Goal: Task Accomplishment & Management: Complete application form

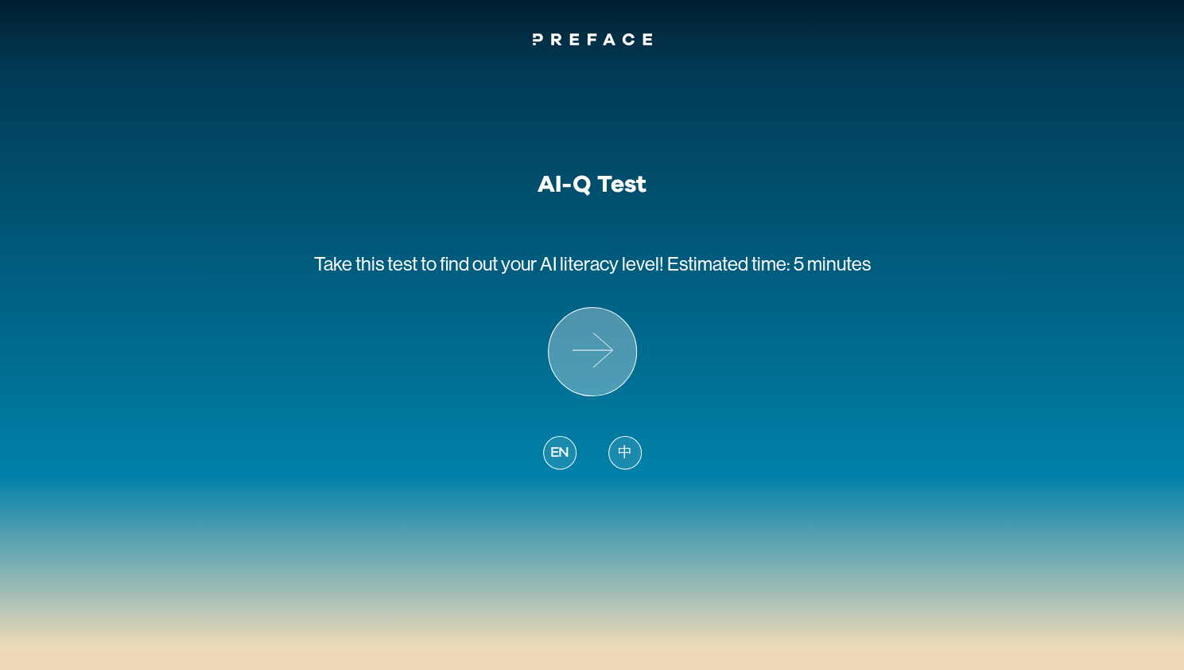
click at [609, 367] on icon at bounding box center [592, 351] width 87 height 87
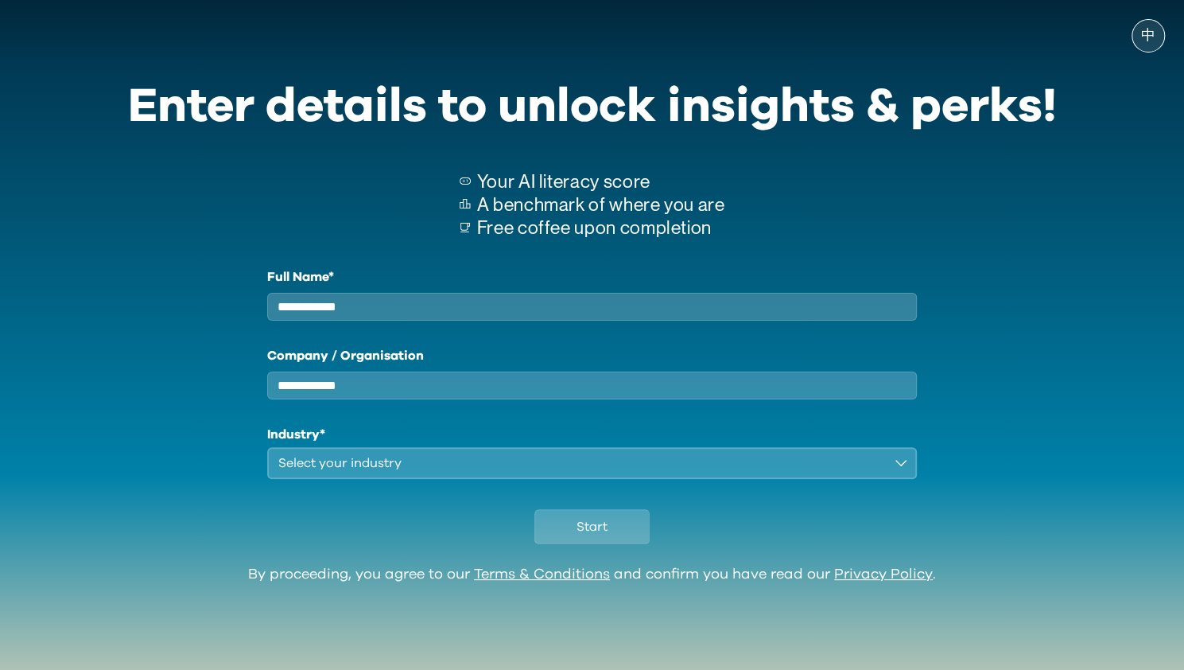
click at [619, 313] on input "Full Name*" at bounding box center [592, 307] width 651 height 28
type input "**********"
type input "*****"
click at [484, 472] on div "Select your industry" at bounding box center [581, 462] width 606 height 19
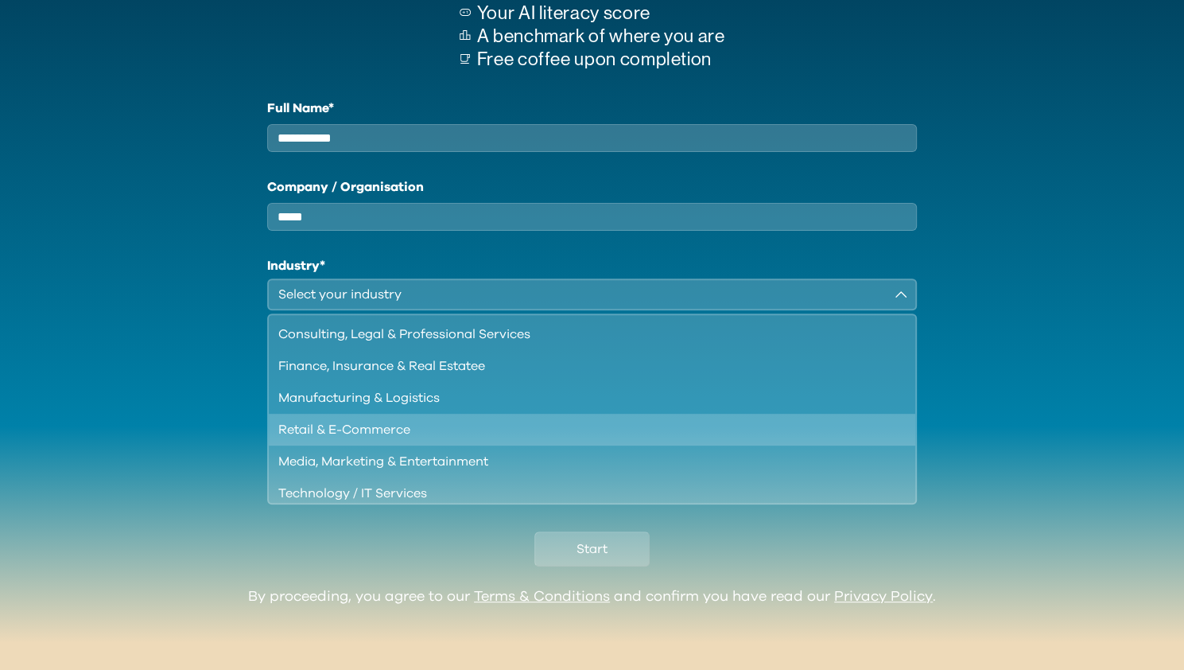
click at [521, 438] on div "Retail & E-Commerce" at bounding box center [582, 429] width 609 height 19
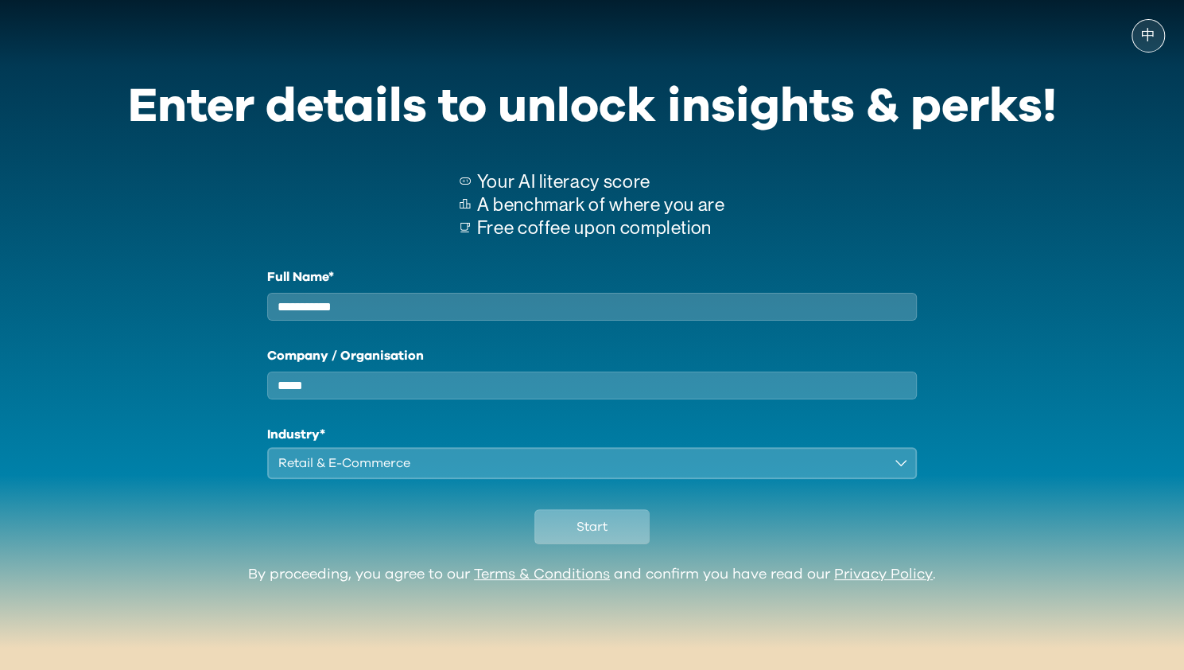
click at [611, 540] on button "Start" at bounding box center [592, 526] width 115 height 35
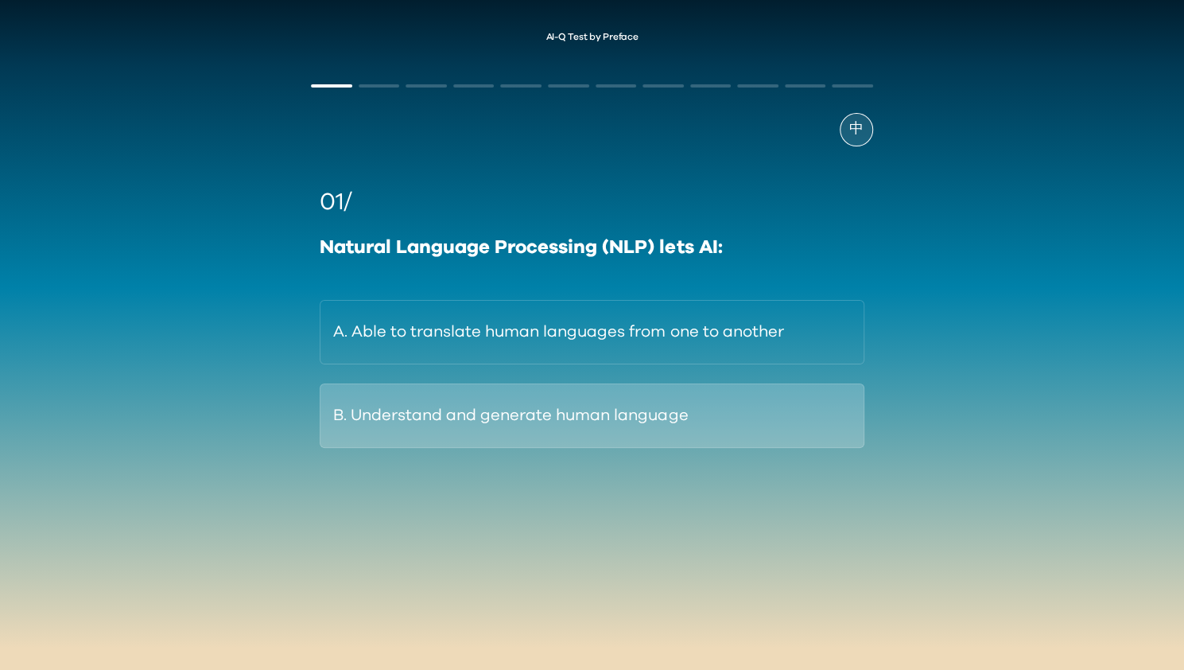
click at [634, 441] on button "B. Understand and generate human language" at bounding box center [592, 415] width 544 height 64
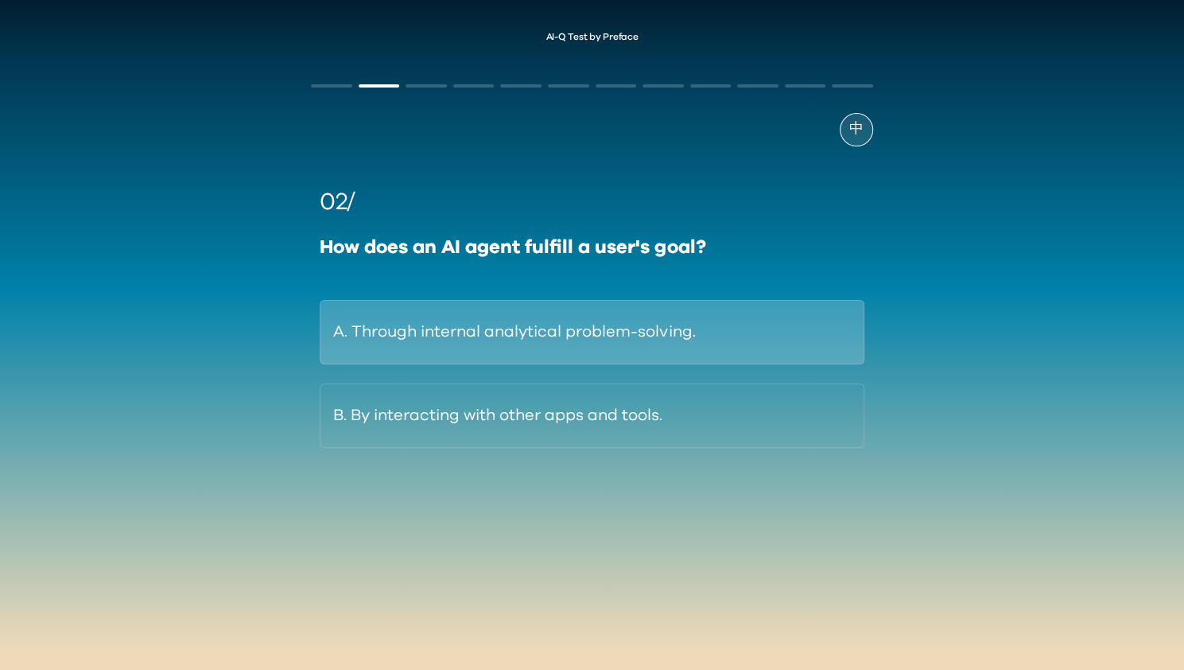
click at [472, 336] on button "A. Through internal analytical problem-solving." at bounding box center [592, 332] width 544 height 64
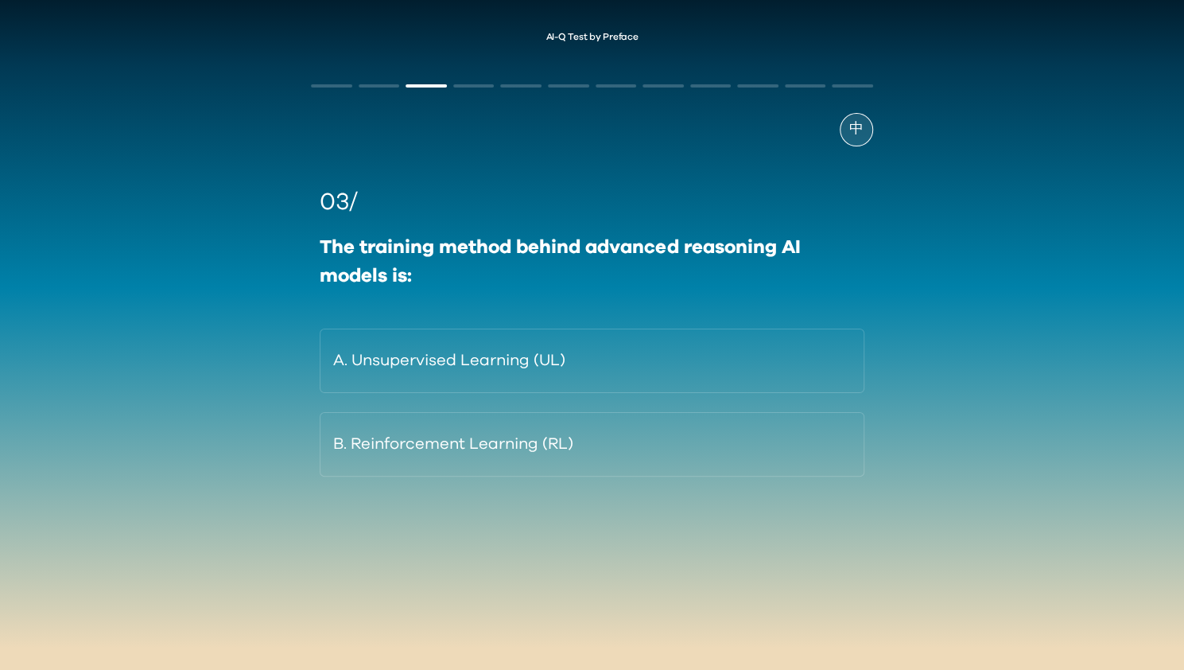
click at [716, 581] on div "中 03/ The training method behind advanced reasoning AI models is: A. Unsupervis…" at bounding box center [592, 326] width 593 height 534
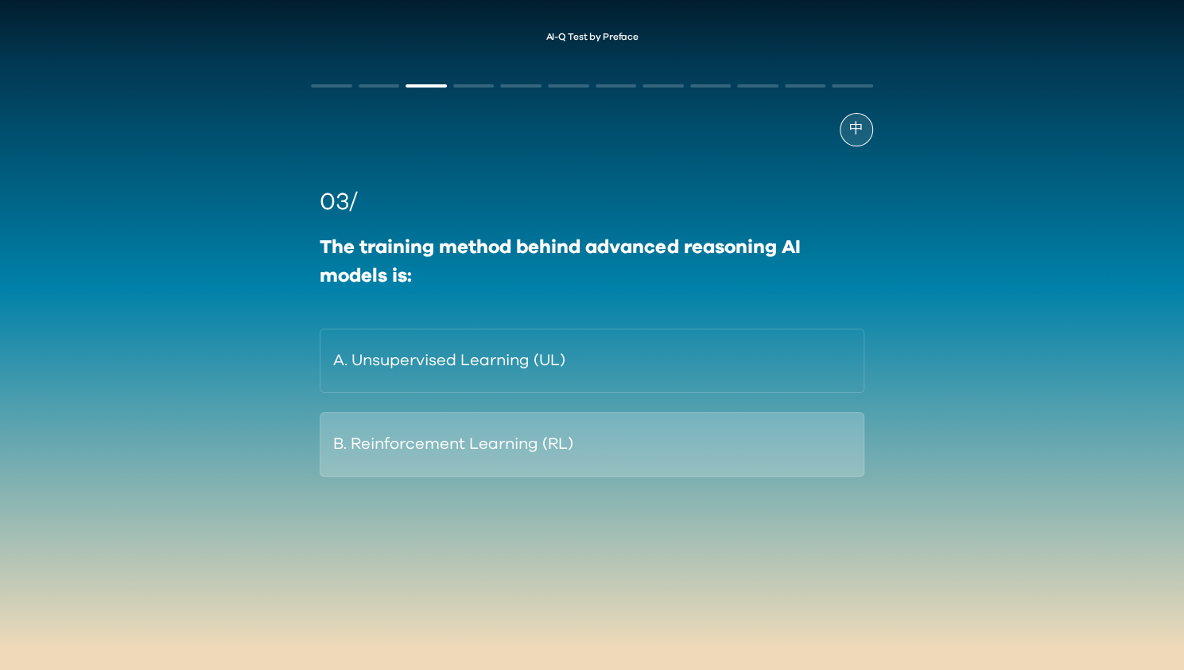
click at [622, 469] on button "B. Reinforcement Learning (RL)" at bounding box center [592, 444] width 544 height 64
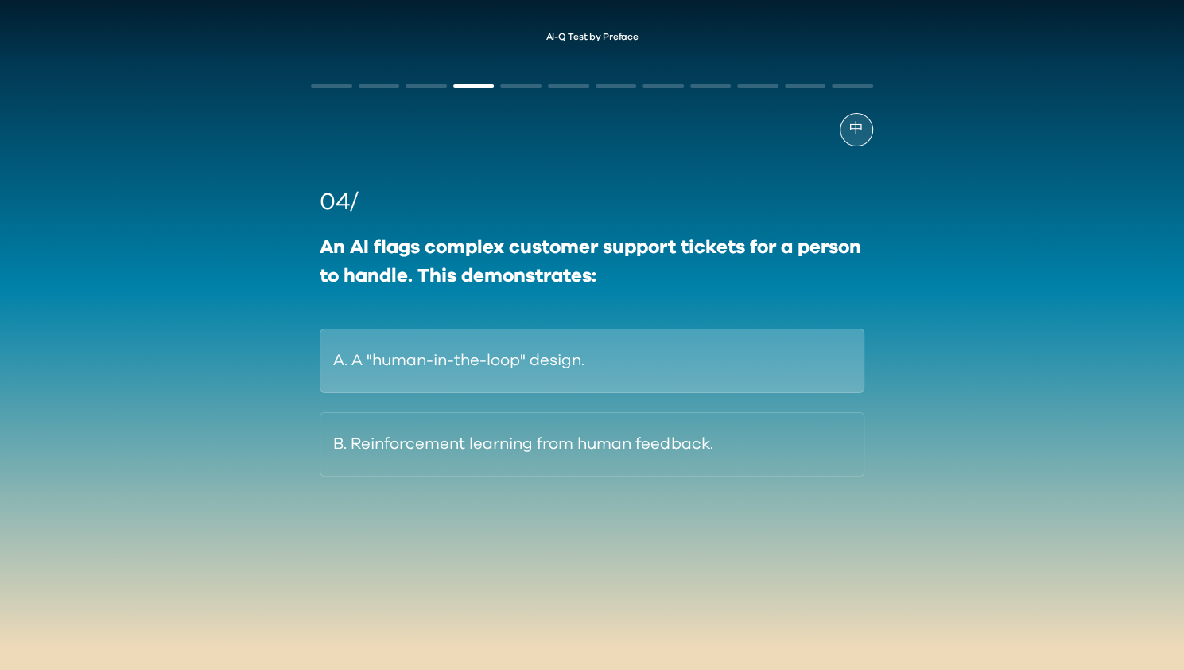
click at [667, 384] on button "A. A "human-in-the-loop" design." at bounding box center [592, 361] width 544 height 64
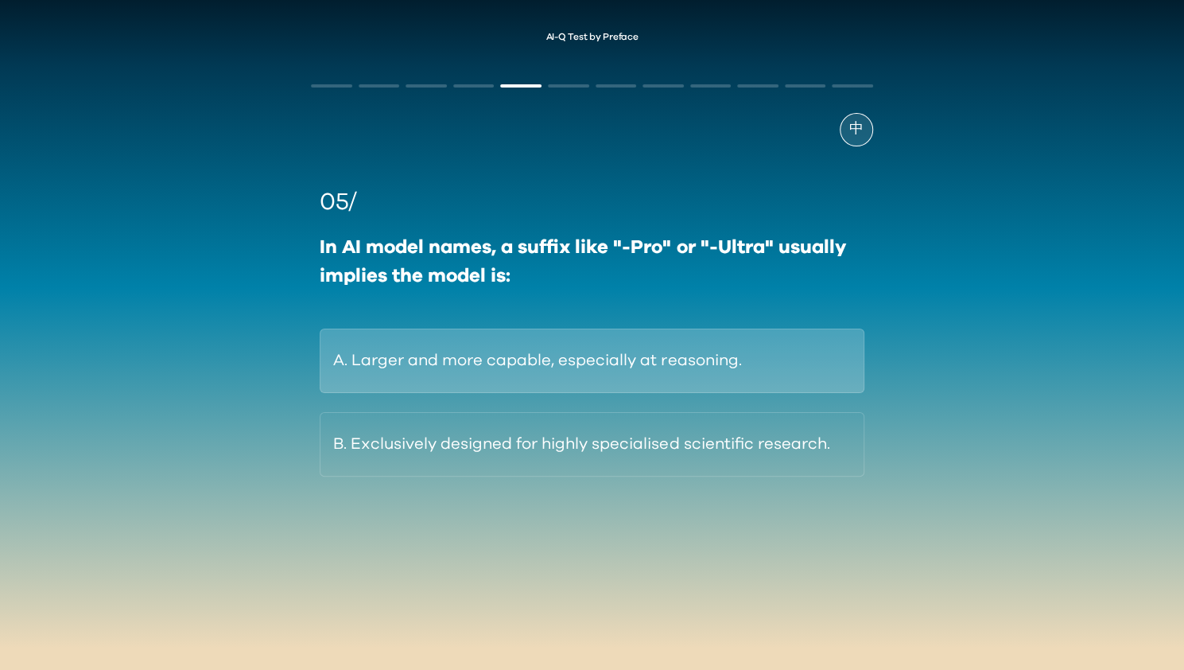
click at [711, 369] on button "A. Larger and more capable, especially at reasoning." at bounding box center [592, 361] width 544 height 64
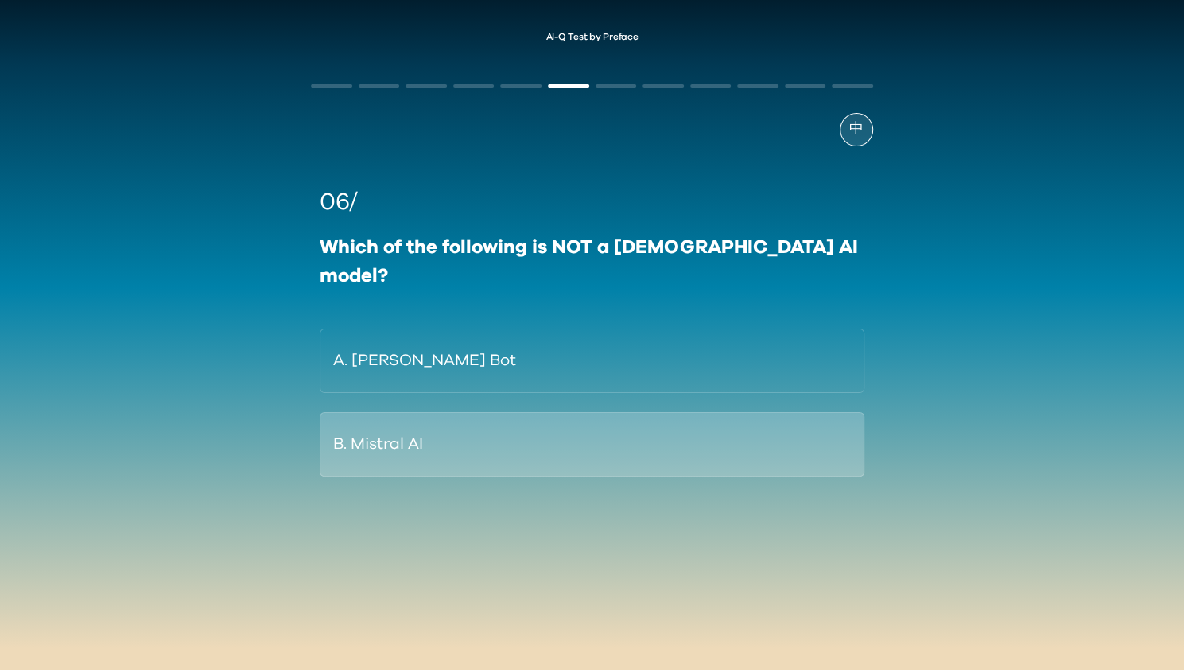
click at [598, 414] on button "B. Mistral AI" at bounding box center [592, 444] width 544 height 64
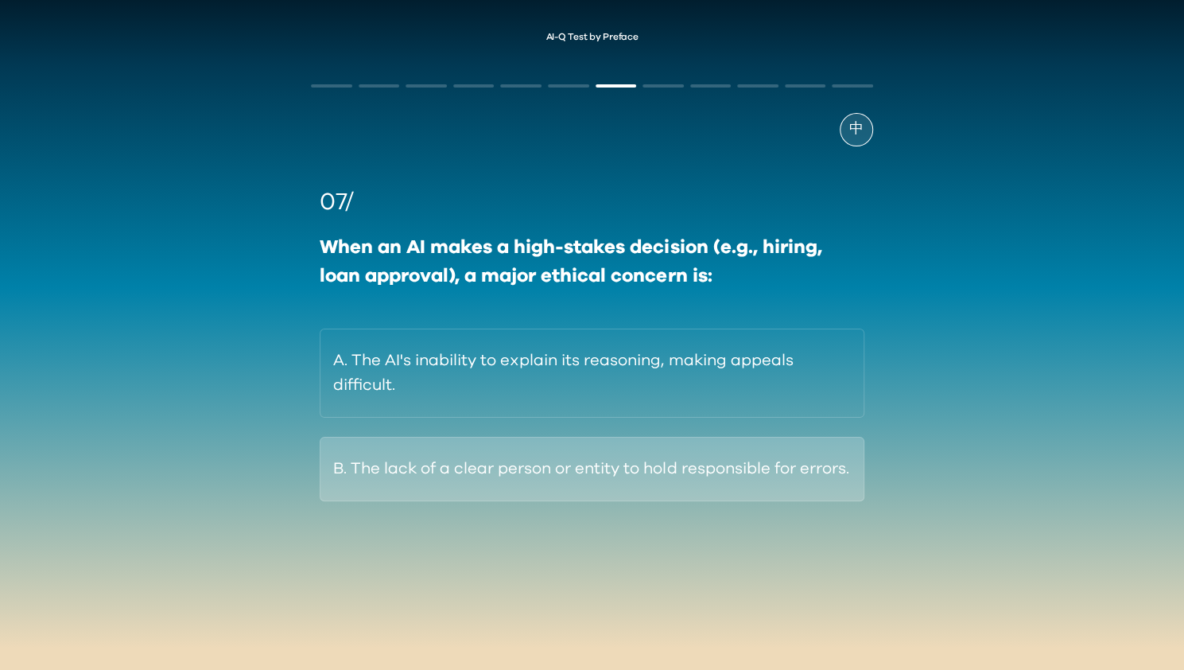
click at [577, 501] on button "B. The lack of a clear person or entity to hold responsible for errors." at bounding box center [592, 469] width 544 height 64
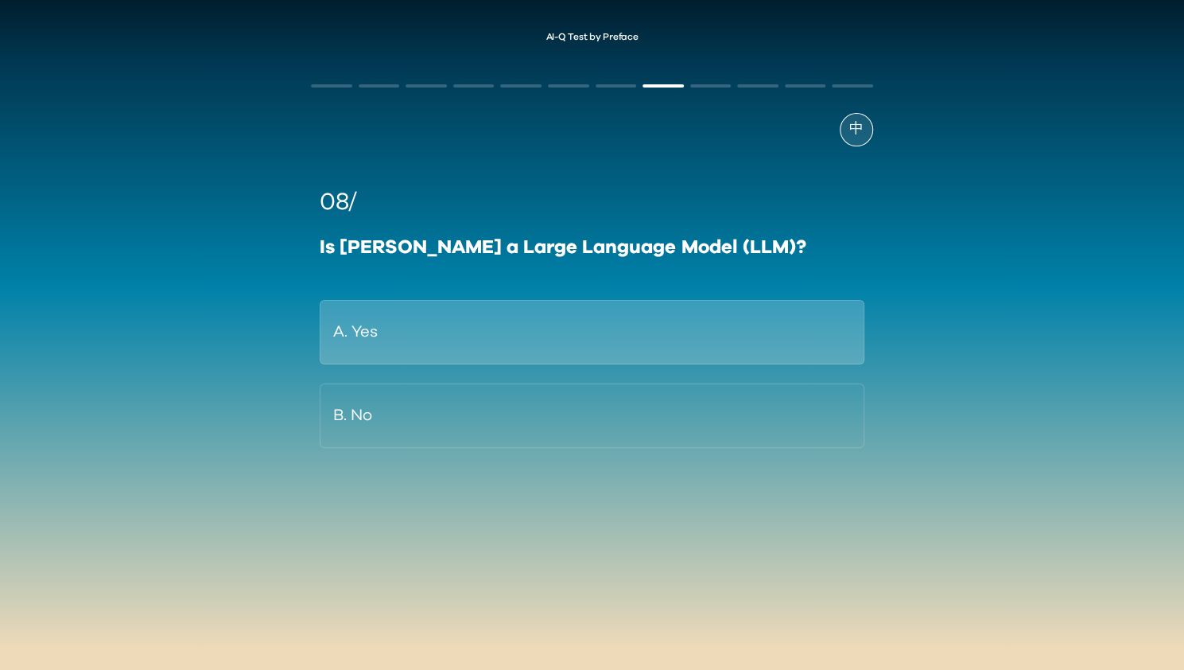
click at [456, 348] on button "A. Yes" at bounding box center [592, 332] width 544 height 64
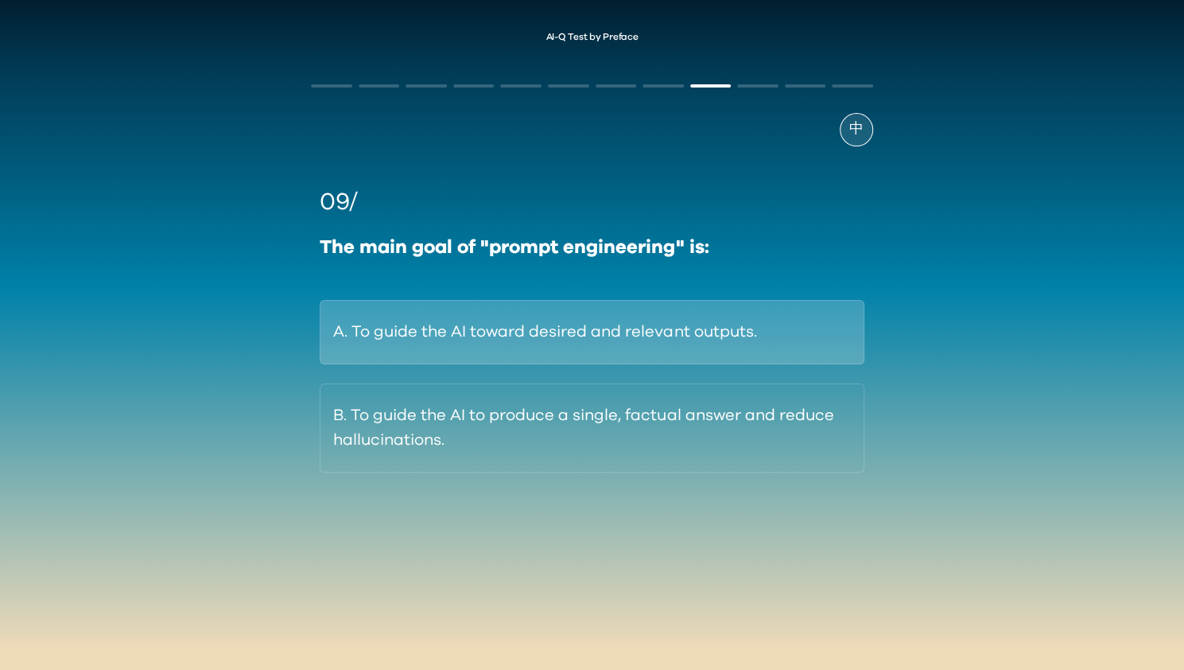
click at [543, 350] on button "A. To guide the AI toward desired and relevant outputs." at bounding box center [592, 332] width 544 height 64
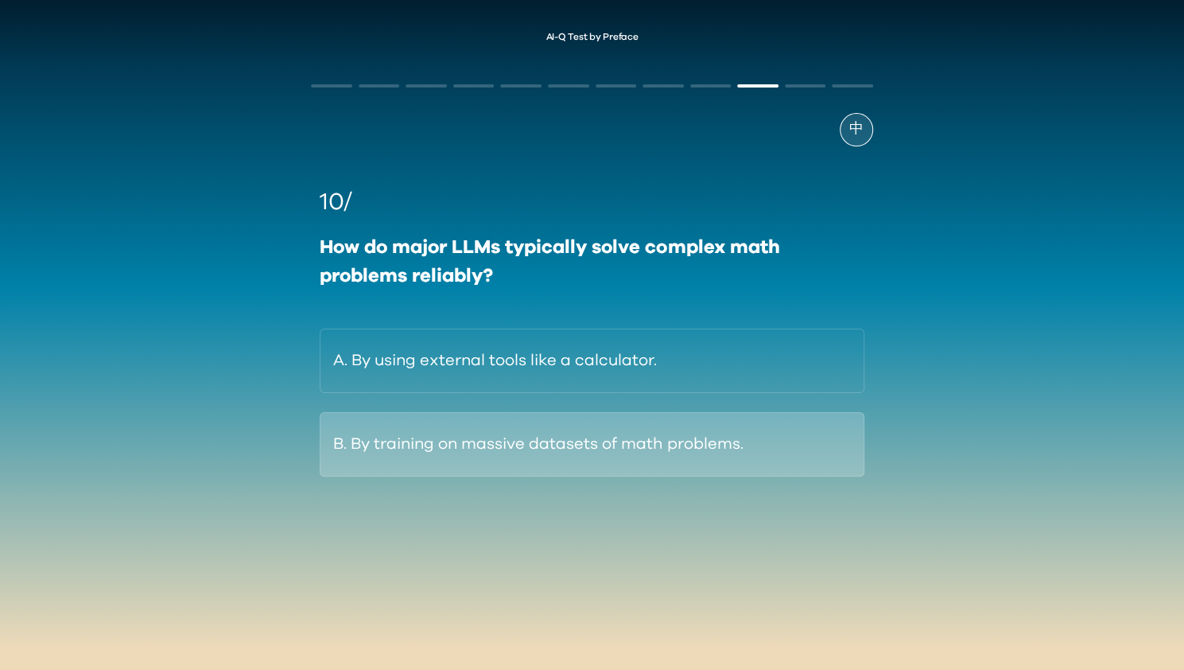
click at [689, 455] on button "B. By training on massive datasets of math problems." at bounding box center [592, 444] width 544 height 64
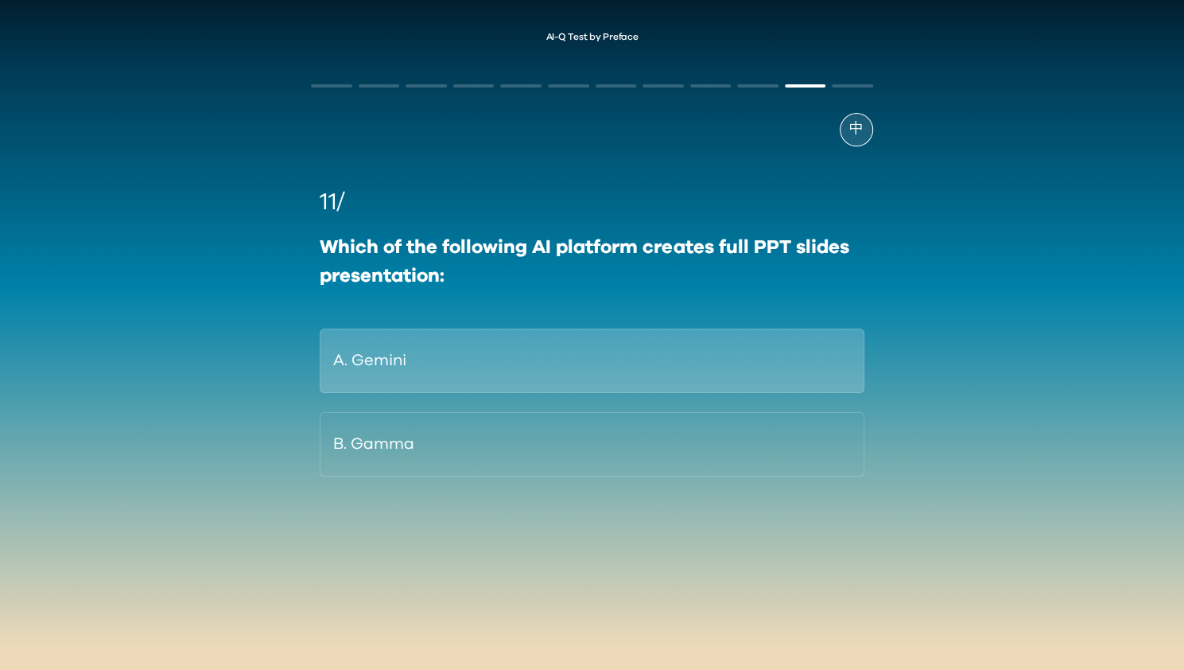
click at [667, 367] on button "A. Gemini" at bounding box center [592, 361] width 544 height 64
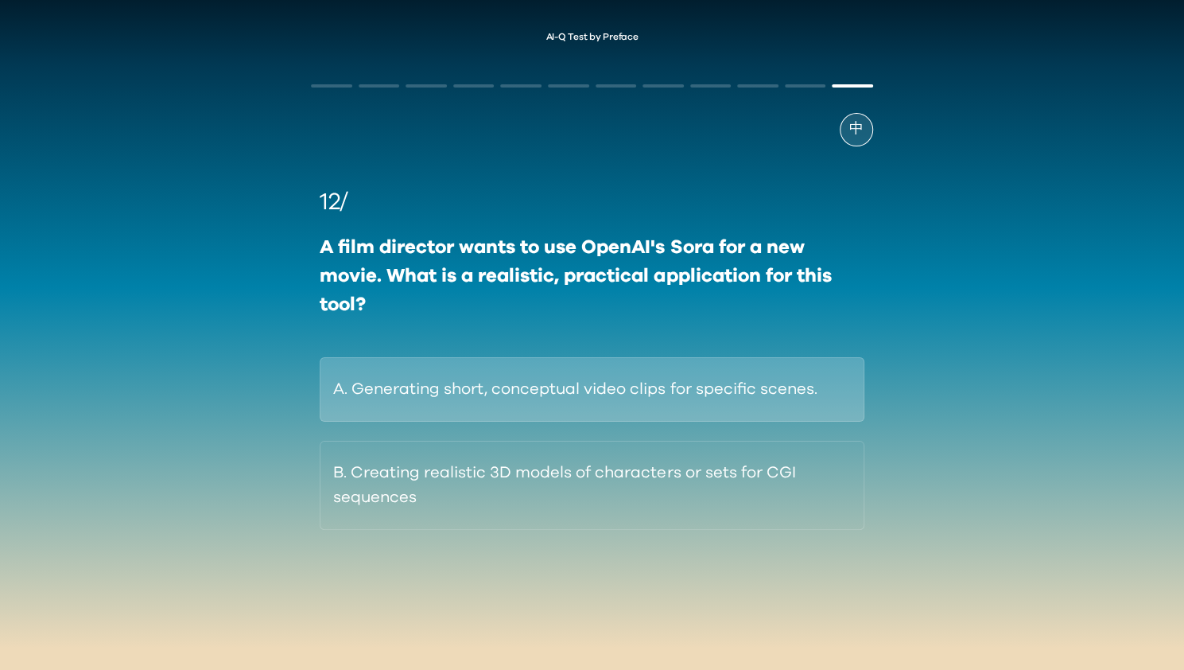
click at [756, 403] on button "A. Generating short, conceptual video clips for specific scenes." at bounding box center [592, 389] width 544 height 64
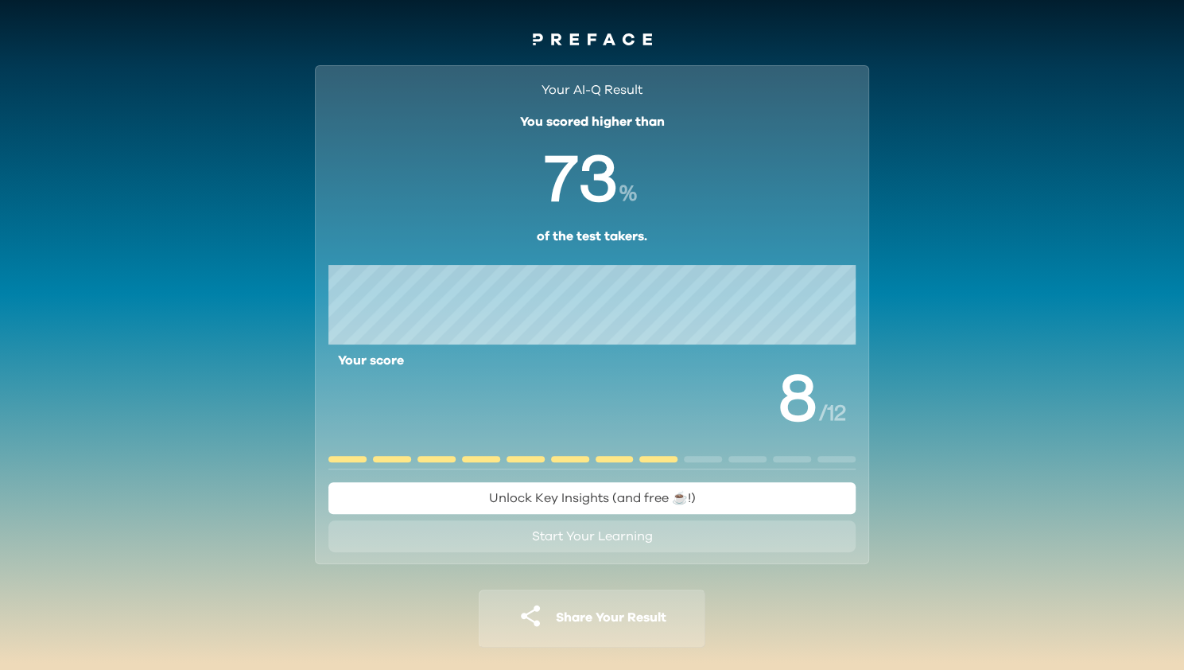
click at [1087, 414] on div "Your AI-Q Result You scored higher than % of the test takers. Your score / 12 U…" at bounding box center [592, 368] width 1184 height 635
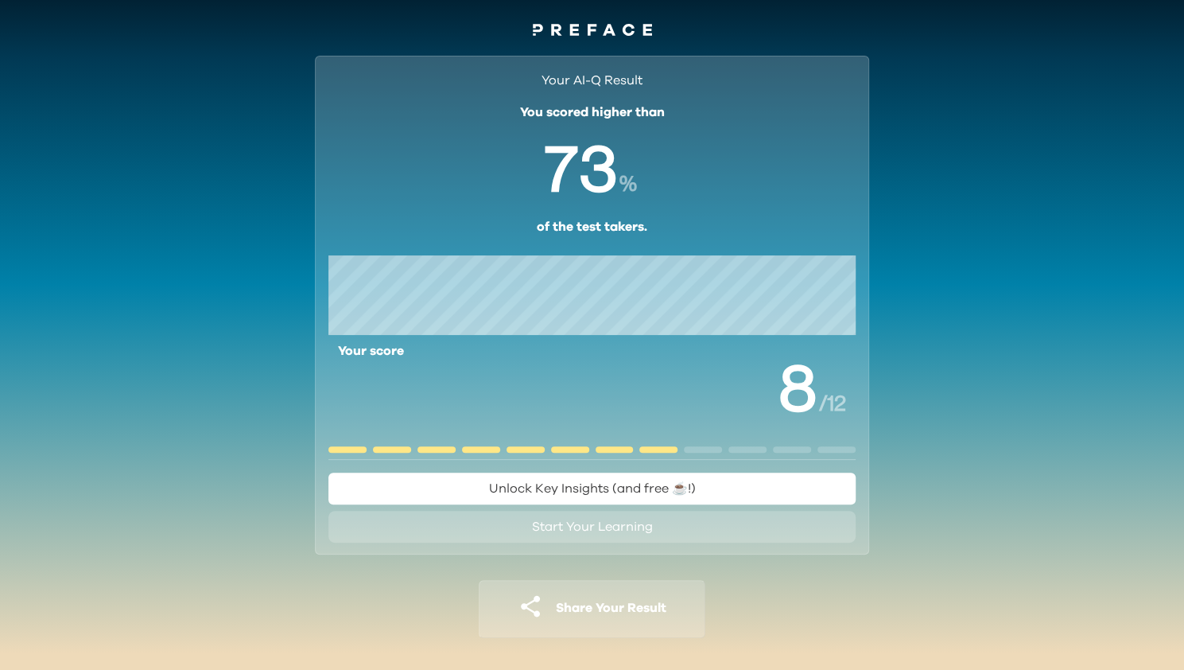
scroll to position [12, 0]
